Goal: Task Accomplishment & Management: Use online tool/utility

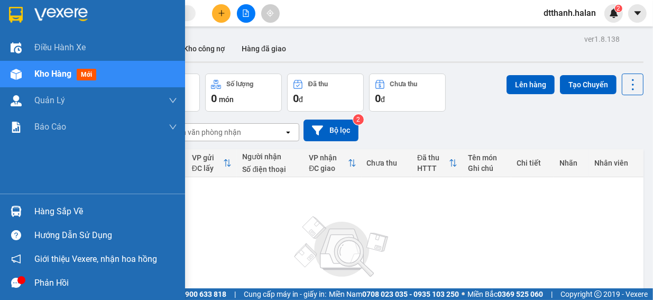
click at [13, 281] on icon "message" at bounding box center [16, 282] width 10 height 10
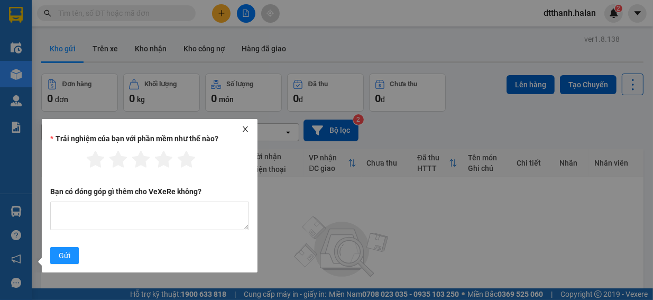
click at [249, 128] on div at bounding box center [149, 128] width 207 height 7
click at [247, 128] on icon "close" at bounding box center [244, 128] width 7 height 7
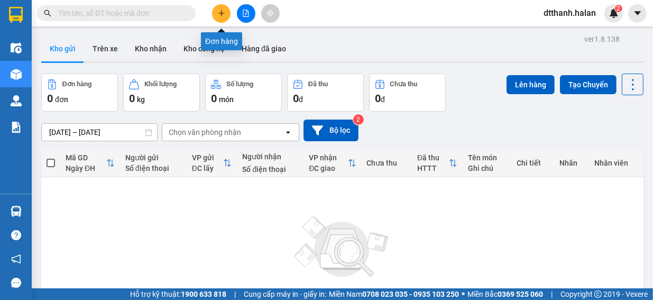
click at [223, 10] on icon "plus" at bounding box center [221, 13] width 7 height 7
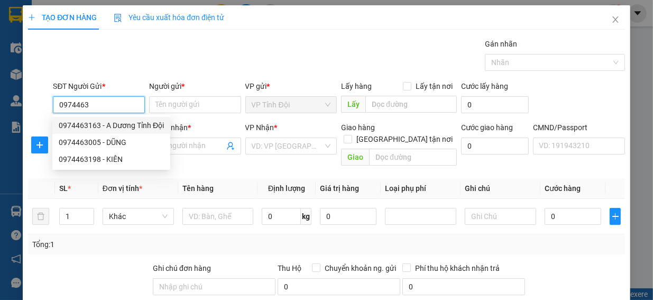
click at [132, 126] on div "0974463163 - A Dương Tỉnh Đội" at bounding box center [111, 125] width 105 height 12
type input "0974463163"
type input "A Dương Tỉnh Đội"
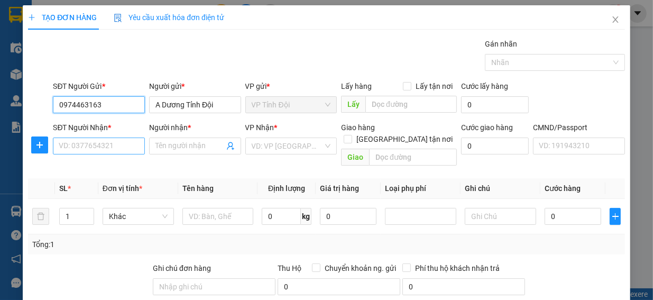
type input "0974463163"
click at [58, 143] on input "SĐT Người Nhận *" at bounding box center [99, 145] width 92 height 17
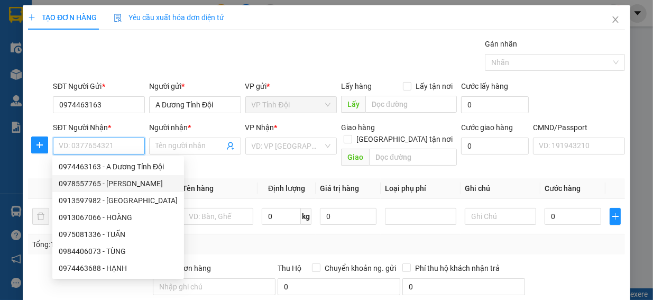
click at [93, 183] on div "0978557765 - [PERSON_NAME]" at bounding box center [118, 184] width 119 height 12
type input "0978557765"
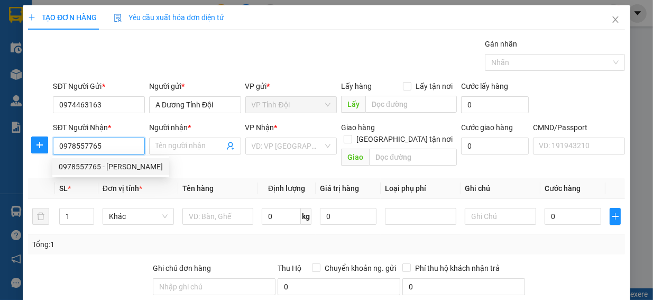
type input "Hùng"
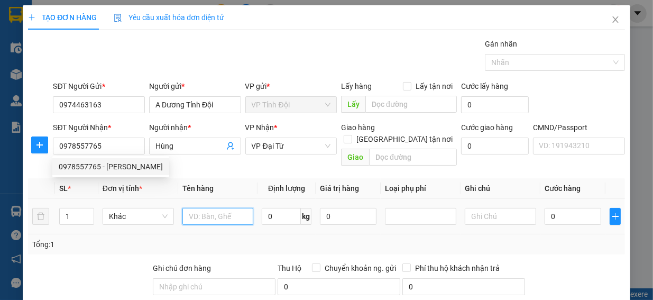
click at [184, 208] on input "text" at bounding box center [217, 216] width 71 height 17
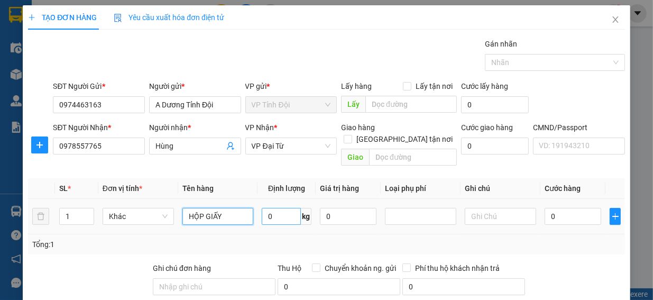
type input "HỘP GIẤY"
click at [263, 208] on input "0" at bounding box center [281, 216] width 39 height 17
type input "2.5"
click at [523, 221] on td at bounding box center [500, 216] width 80 height 35
click at [521, 234] on div "Tổng: 1" at bounding box center [326, 244] width 597 height 20
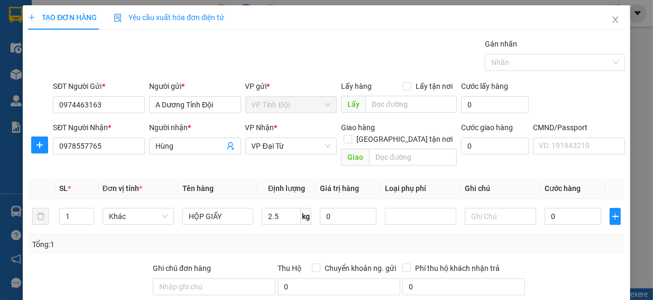
drag, startPoint x: 517, startPoint y: 226, endPoint x: 523, endPoint y: 226, distance: 6.3
click at [523, 238] on div "Tổng: 1" at bounding box center [326, 244] width 588 height 12
click at [544, 208] on input "0" at bounding box center [572, 216] width 57 height 17
type input "3"
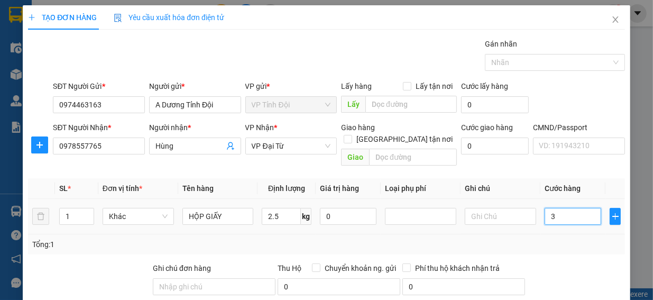
type input "3"
type input "35"
type input "350"
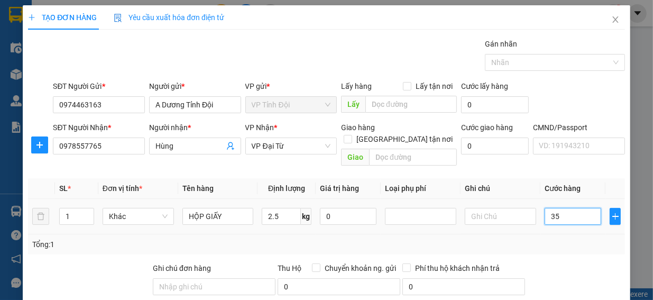
type input "350"
type input "3.500"
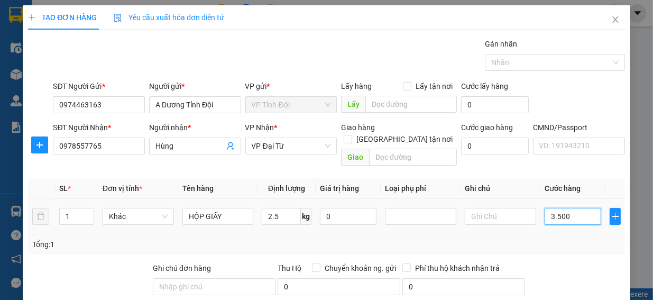
type input "35.000"
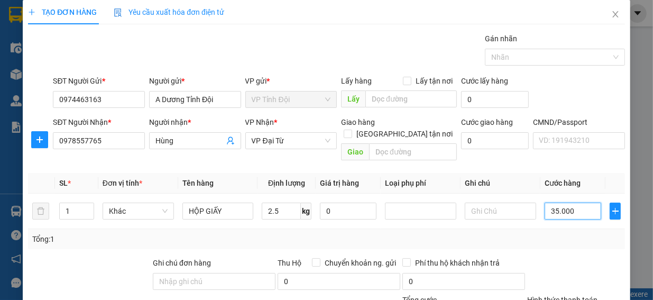
scroll to position [111, 0]
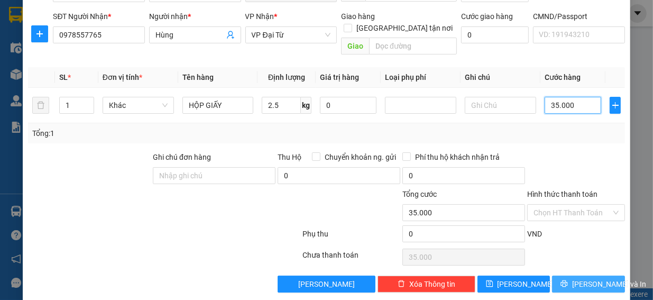
type input "35.000"
click at [581, 278] on span "[PERSON_NAME] và In" at bounding box center [609, 284] width 74 height 12
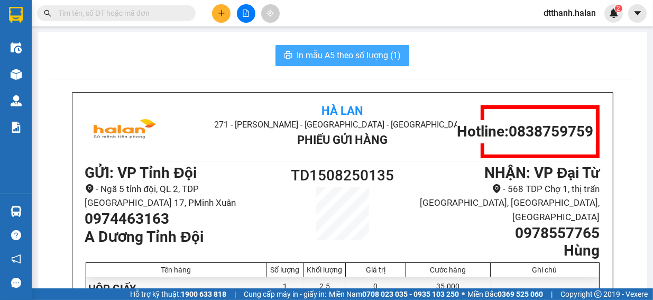
click at [336, 57] on span "In mẫu A5 theo số lượng (1)" at bounding box center [348, 55] width 104 height 13
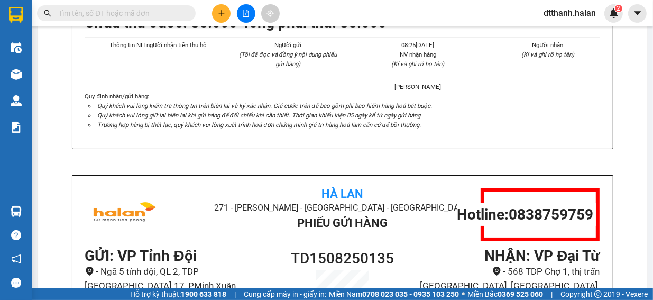
scroll to position [159, 0]
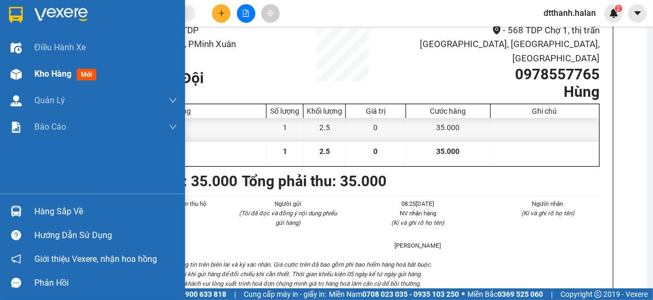
click at [38, 75] on span "Kho hàng" at bounding box center [52, 74] width 37 height 10
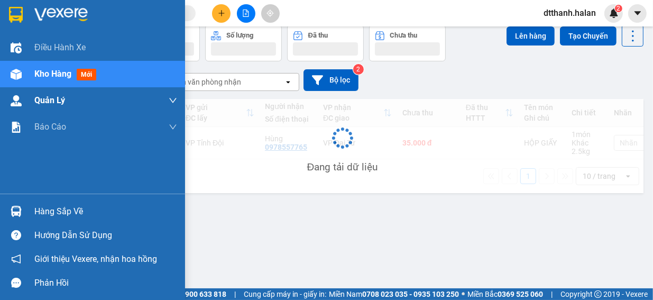
scroll to position [49, 0]
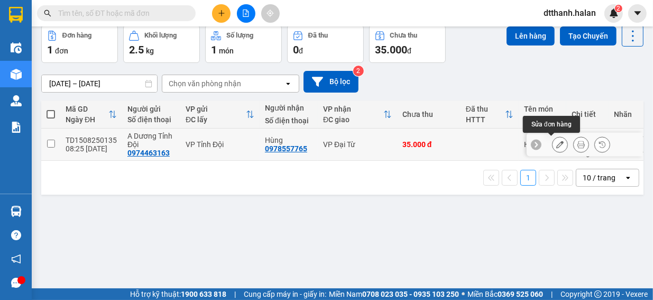
click at [556, 142] on icon at bounding box center [559, 144] width 7 height 7
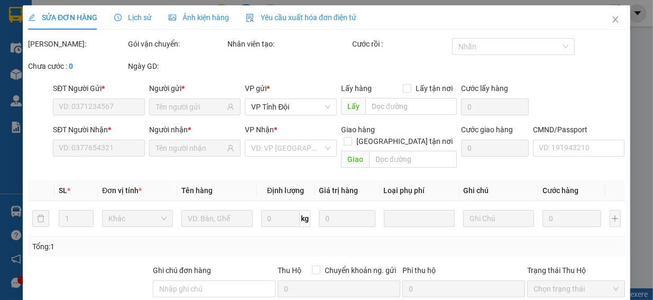
type input "0974463163"
type input "0978557765"
type input "35.000"
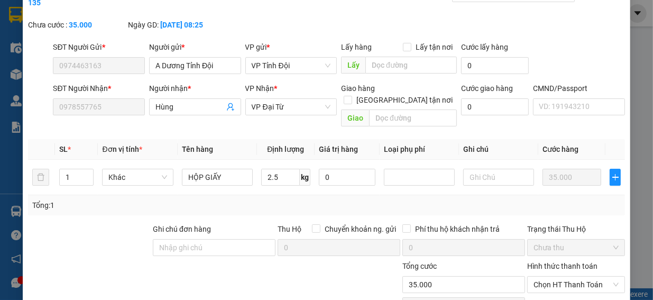
scroll to position [106, 0]
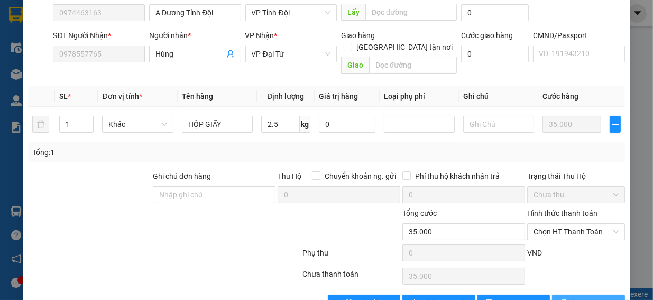
click at [578, 297] on span "[PERSON_NAME] và In" at bounding box center [609, 303] width 74 height 12
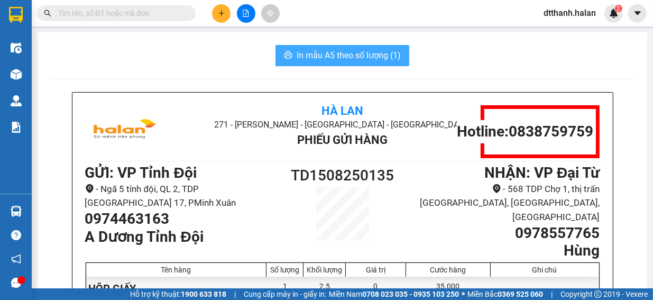
click at [349, 57] on span "In mẫu A5 theo số lượng (1)" at bounding box center [348, 55] width 104 height 13
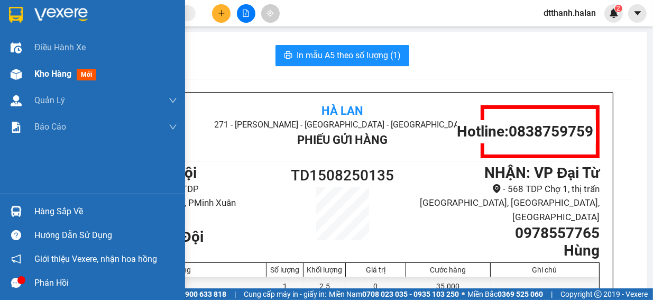
click at [56, 73] on span "Kho hàng" at bounding box center [52, 74] width 37 height 10
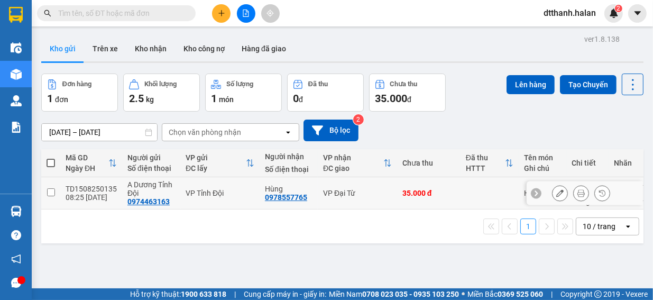
click at [51, 191] on input "checkbox" at bounding box center [51, 192] width 8 height 8
checkbox input "true"
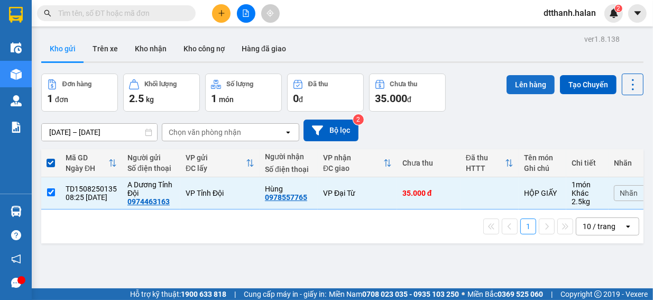
click at [534, 85] on button "Lên hàng" at bounding box center [530, 84] width 48 height 19
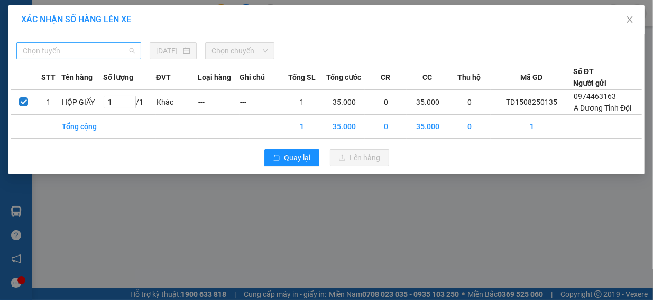
click at [96, 55] on span "Chọn tuyến" at bounding box center [79, 51] width 112 height 16
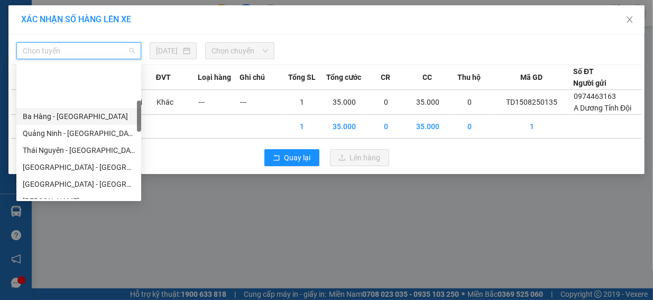
scroll to position [211, 0]
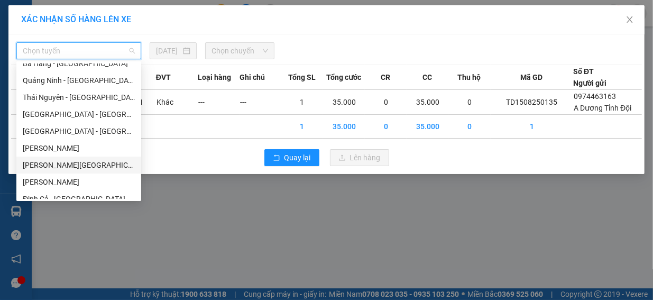
click at [63, 165] on div "[PERSON_NAME][GEOGRAPHIC_DATA]" at bounding box center [79, 165] width 112 height 12
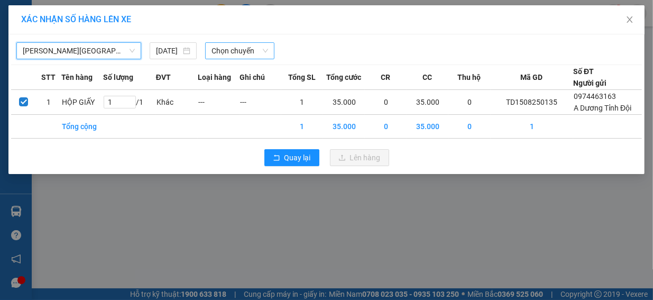
click at [248, 52] on span "Chọn chuyến" at bounding box center [239, 51] width 57 height 16
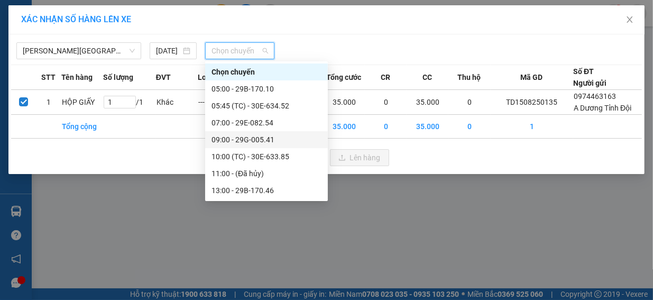
click at [258, 141] on div "09:00 - 29G-005.41" at bounding box center [266, 140] width 110 height 12
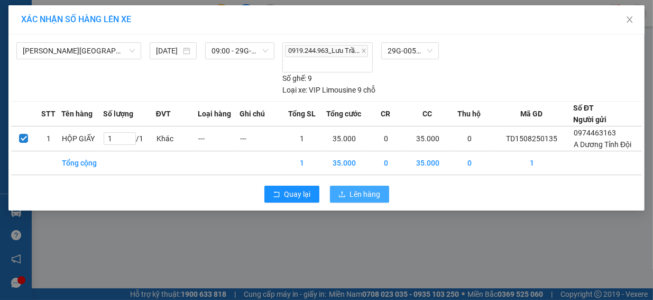
click at [357, 188] on span "Lên hàng" at bounding box center [365, 194] width 31 height 12
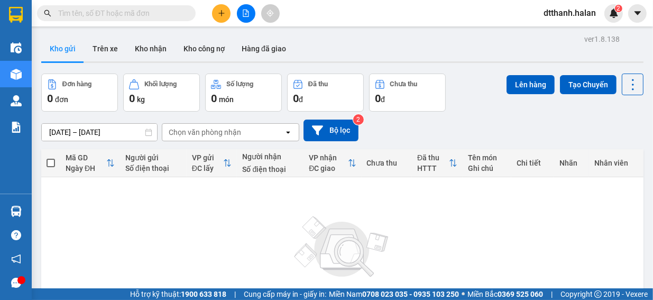
click at [188, 201] on div "Không có đơn hàng nào. Bạn thử điều chỉnh lại bộ lọc nhé!" at bounding box center [341, 259] width 591 height 159
click at [228, 221] on div "Không có đơn hàng nào. Bạn thử điều chỉnh lại bộ lọc nhé!" at bounding box center [341, 259] width 591 height 159
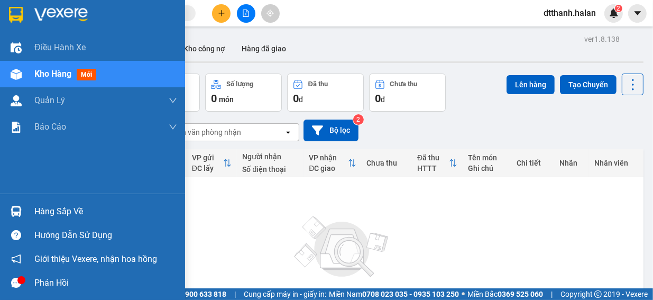
click at [65, 210] on div "Hàng sắp về" at bounding box center [105, 211] width 143 height 16
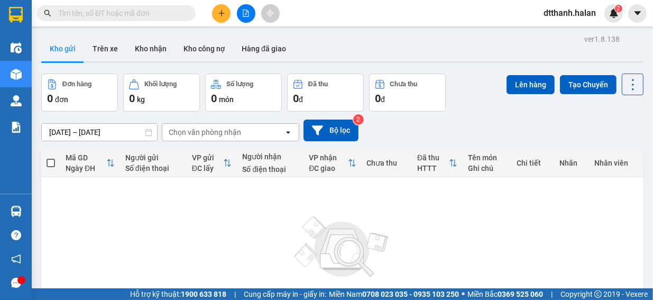
click at [574, 220] on section "Kết quả tìm kiếm ( 0 ) Bộ lọc No Data dtthanh.halan 2 Điều hành xe Kho hàng mới…" at bounding box center [326, 150] width 653 height 300
click at [100, 51] on button "Trên xe" at bounding box center [105, 48] width 42 height 25
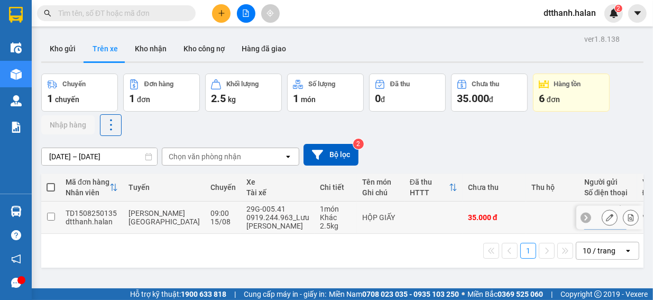
click at [50, 217] on input "checkbox" at bounding box center [51, 216] width 8 height 8
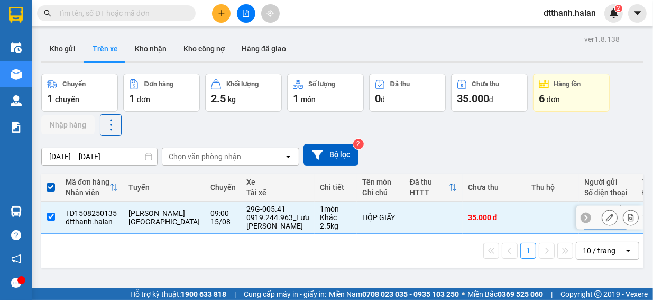
click at [584, 217] on icon at bounding box center [585, 218] width 3 height 6
click at [538, 217] on td at bounding box center [552, 217] width 53 height 32
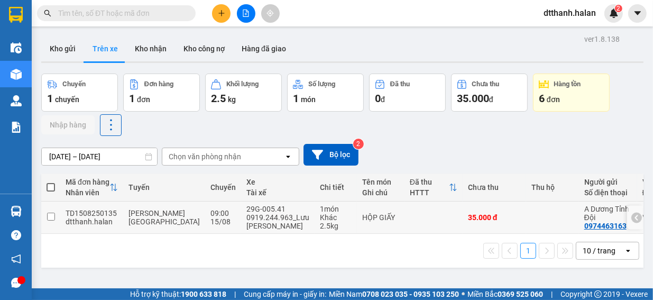
click at [633, 215] on icon at bounding box center [636, 216] width 7 height 7
click at [582, 217] on icon at bounding box center [585, 216] width 7 height 7
click at [49, 215] on input "checkbox" at bounding box center [51, 216] width 8 height 8
checkbox input "true"
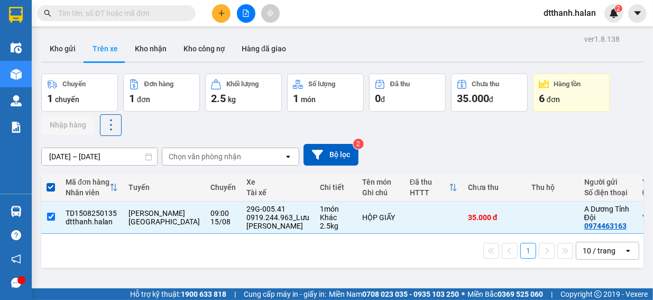
scroll to position [49, 0]
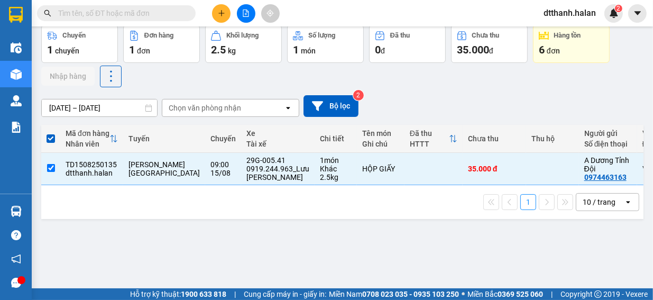
click at [272, 256] on div "ver 1.8.138 Kho gửi Trên xe Kho nhận Kho công nợ Hàng đã giao Chuyến 1 chuyến Đ…" at bounding box center [342, 133] width 610 height 300
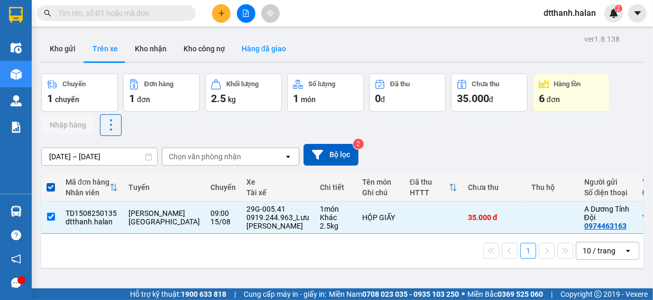
click at [273, 50] on button "Hàng đã giao" at bounding box center [263, 48] width 61 height 25
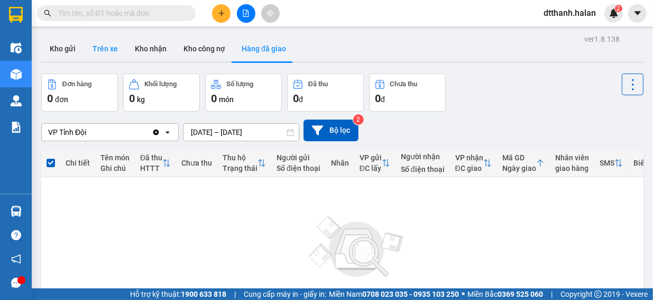
click at [108, 51] on button "Trên xe" at bounding box center [105, 48] width 42 height 25
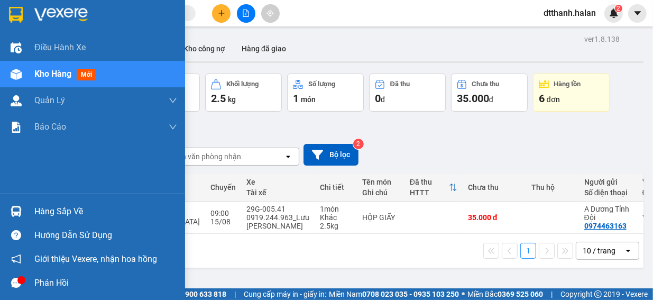
click at [72, 212] on div "Hàng sắp về" at bounding box center [105, 211] width 143 height 16
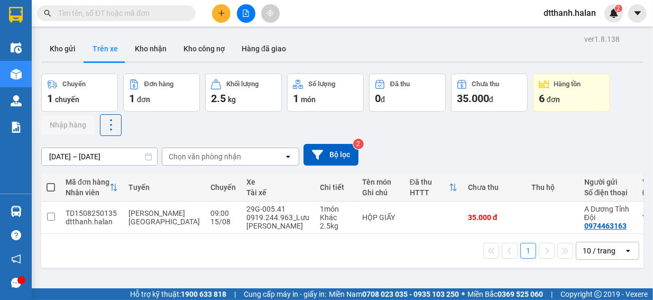
click at [529, 133] on section "Kết quả tìm kiếm ( 0 ) Bộ lọc No Data dtthanh.halan 2 Điều hành xe Kho hàng mới…" at bounding box center [326, 150] width 653 height 300
click at [51, 218] on input "checkbox" at bounding box center [51, 216] width 8 height 8
checkbox input "true"
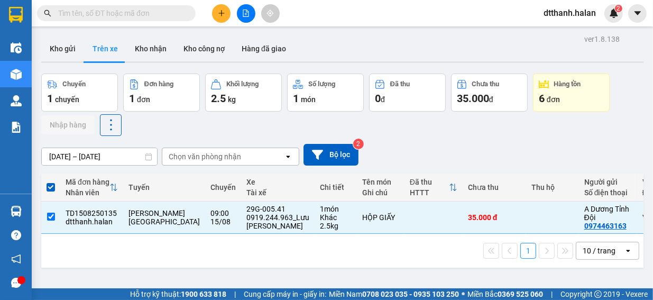
scroll to position [49, 0]
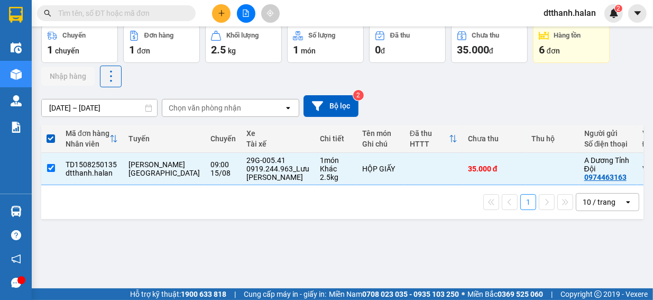
click at [367, 245] on div "ver 1.8.138 Kho gửi Trên xe Kho nhận Kho công nợ Hàng đã giao Chuyến 1 chuyến Đ…" at bounding box center [342, 133] width 610 height 300
click at [611, 18] on div "2" at bounding box center [613, 13] width 18 height 18
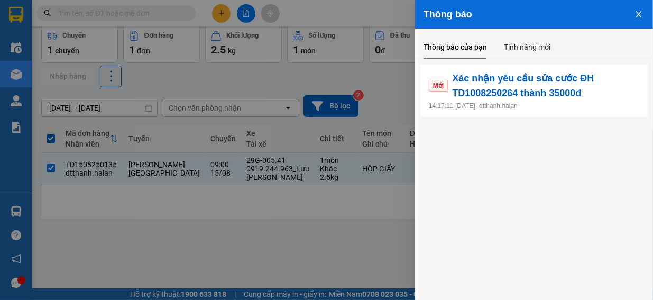
click at [638, 14] on icon "close" at bounding box center [638, 14] width 6 height 6
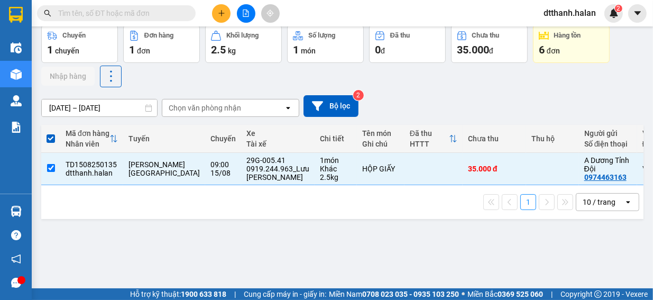
click at [220, 242] on div "ver 1.8.138 Kho gửi Trên xe Kho nhận Kho công nợ Hàng đã giao Chuyến 1 chuyến Đ…" at bounding box center [342, 133] width 610 height 300
